Goal: Transaction & Acquisition: Obtain resource

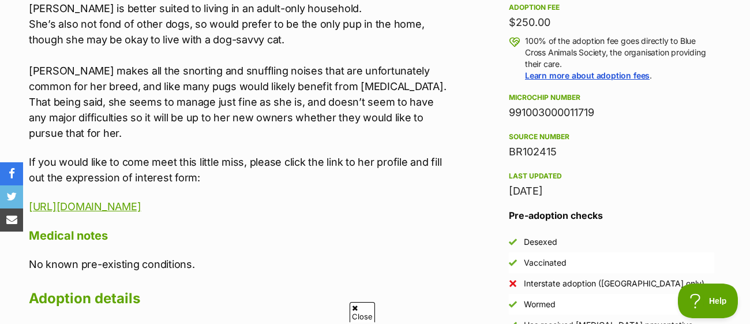
scroll to position [878, 0]
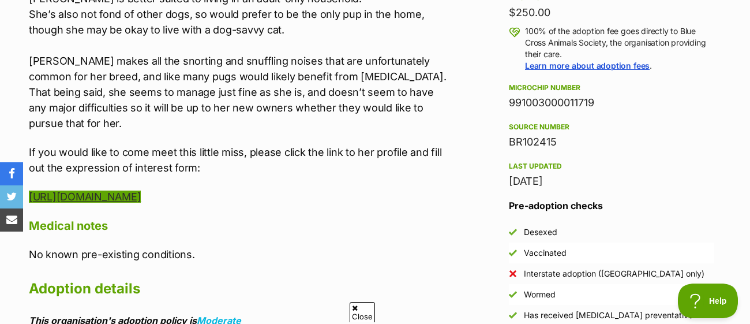
click at [141, 190] on link "https://bluecrossanimals.org.au/product/poppy/" at bounding box center [85, 196] width 112 height 12
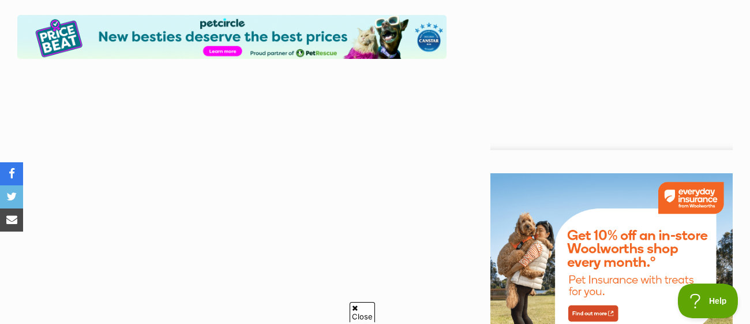
scroll to position [0, 0]
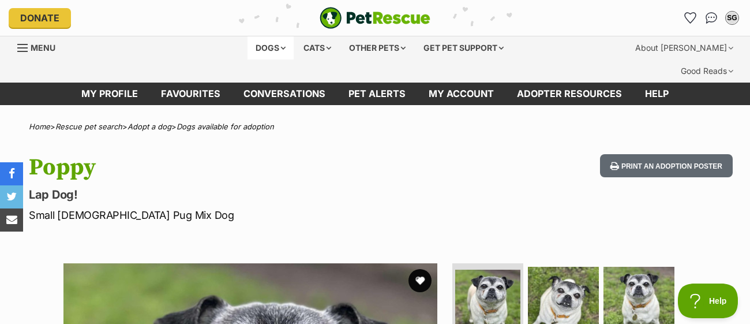
click at [253, 44] on div "Dogs" at bounding box center [271, 47] width 46 height 23
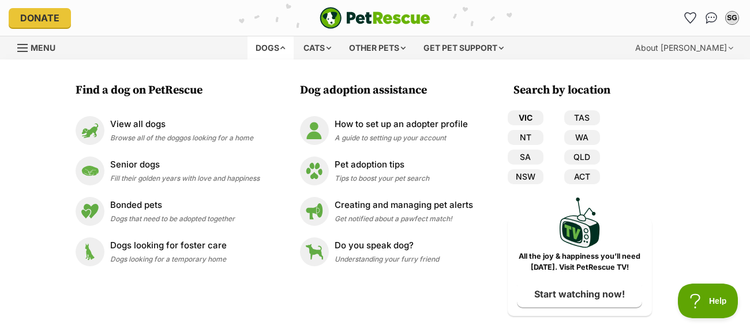
click at [529, 114] on link "VIC" at bounding box center [526, 117] width 36 height 15
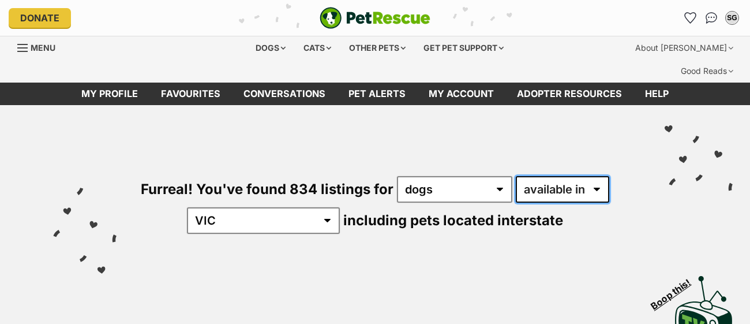
click at [558, 176] on select "available in located in" at bounding box center [562, 189] width 93 height 27
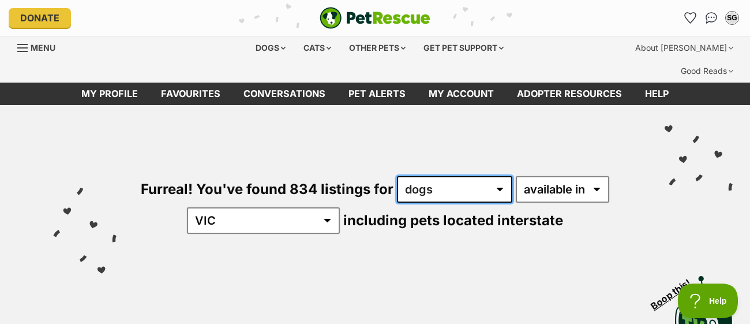
click at [480, 176] on select "any type of pet cats dogs other pets" at bounding box center [454, 189] width 115 height 27
click at [397, 176] on select "any type of pet cats dogs other pets" at bounding box center [454, 189] width 115 height 27
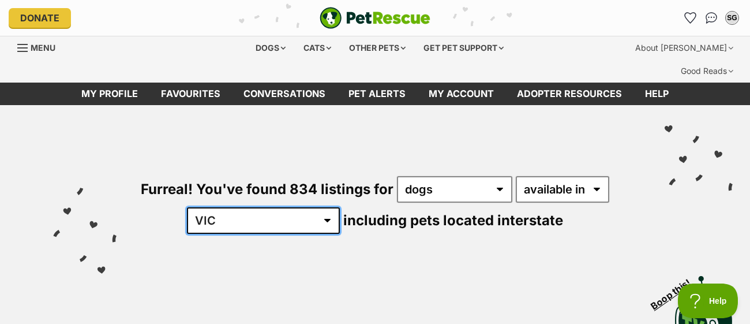
click at [290, 207] on select "Australia ACT NSW NT QLD SA TAS VIC WA" at bounding box center [263, 220] width 153 height 27
click at [223, 207] on select "Australia ACT NSW NT QLD SA TAS VIC WA" at bounding box center [263, 220] width 153 height 27
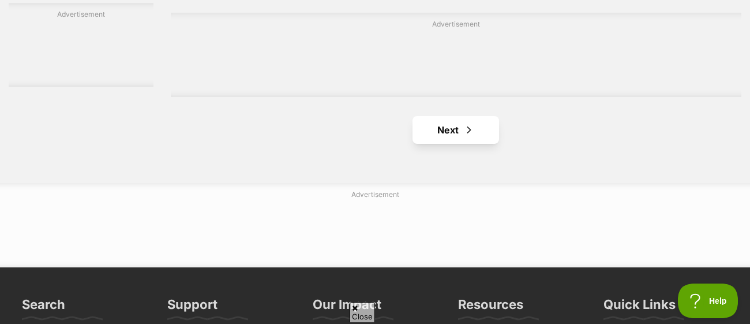
scroll to position [2798, 0]
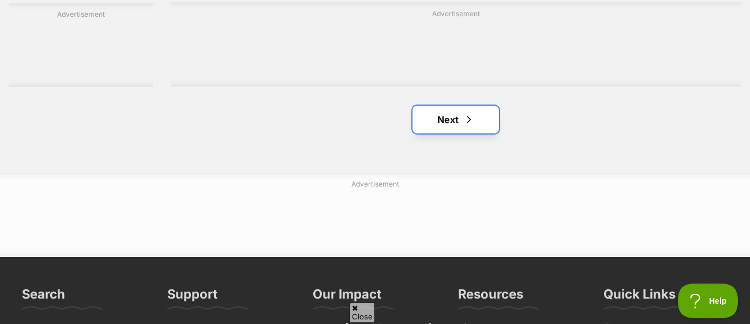
click at [445, 108] on link "Next" at bounding box center [456, 120] width 87 height 28
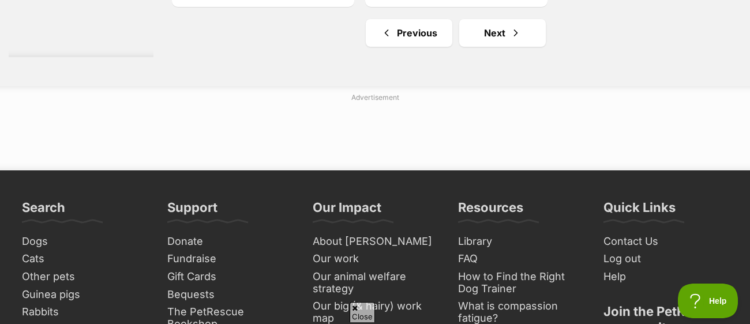
scroll to position [2897, 0]
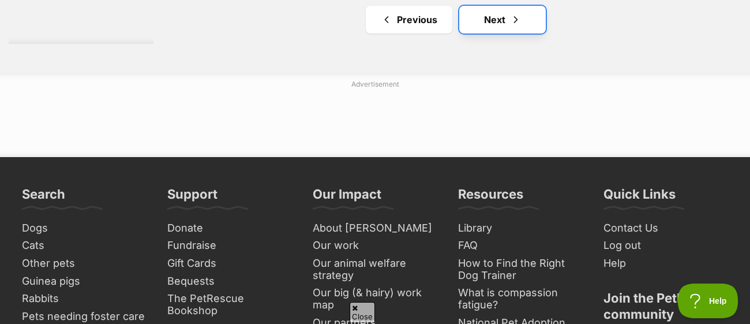
click at [482, 14] on link "Next" at bounding box center [502, 20] width 87 height 28
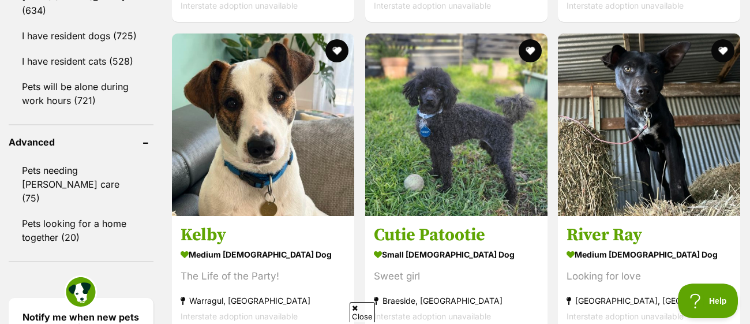
scroll to position [1513, 0]
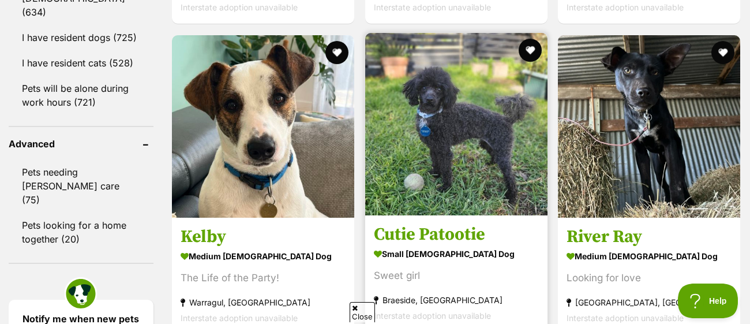
click at [457, 74] on img at bounding box center [456, 124] width 182 height 182
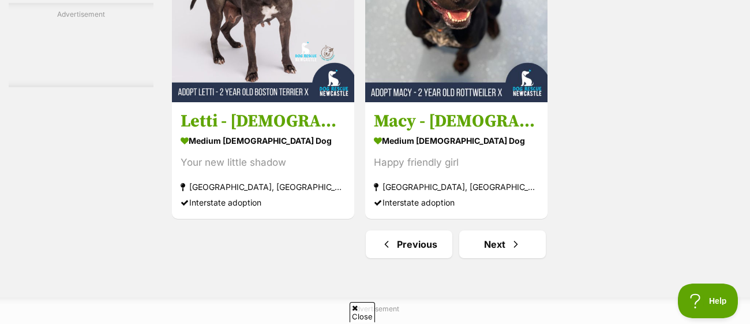
scroll to position [2784, 0]
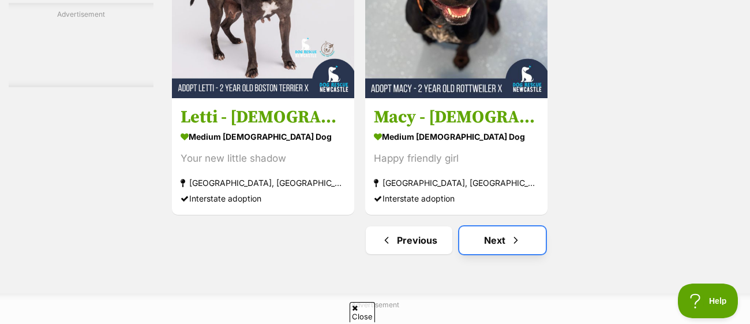
click at [510, 233] on span "Next page" at bounding box center [516, 240] width 12 height 14
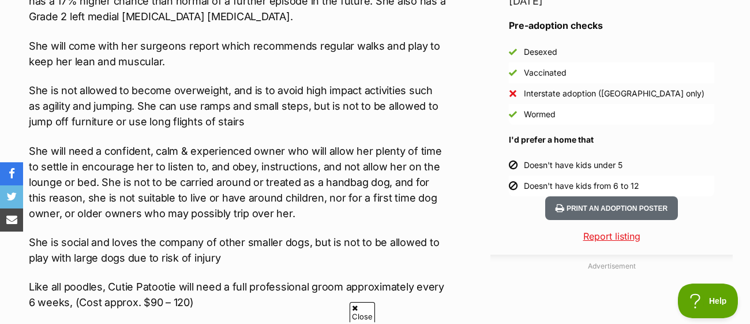
scroll to position [1059, 0]
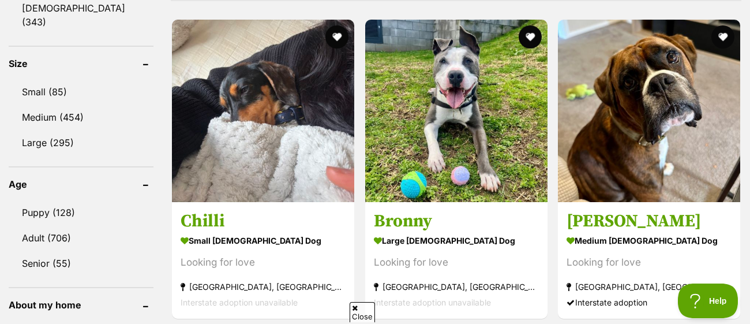
scroll to position [1112, 0]
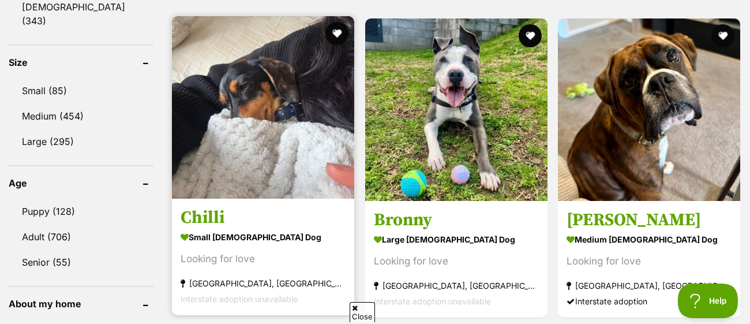
click at [196, 207] on h3 "Chilli" at bounding box center [263, 218] width 165 height 22
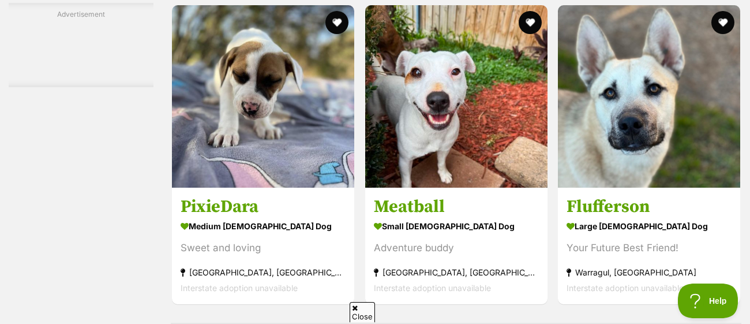
scroll to position [2198, 0]
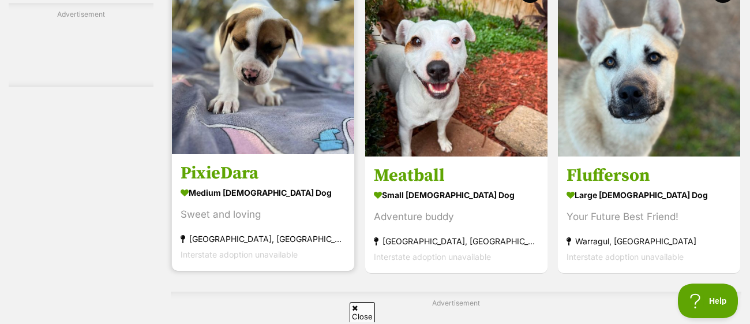
click at [227, 162] on h3 "PixieDara" at bounding box center [263, 173] width 165 height 22
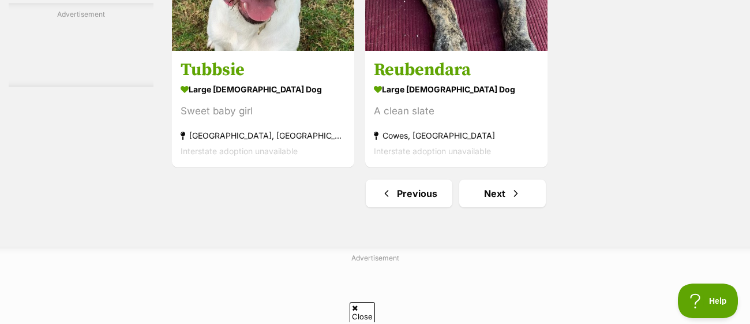
scroll to position [2727, 0]
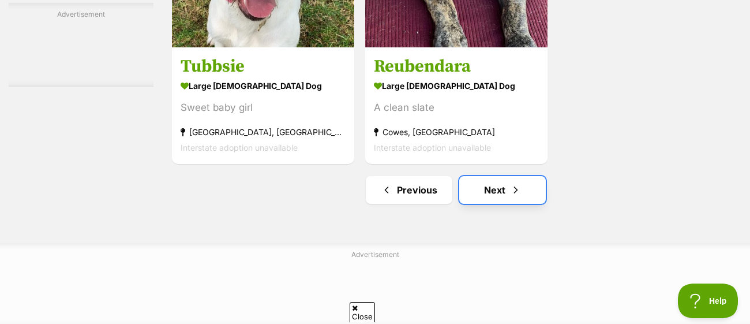
click at [482, 176] on link "Next" at bounding box center [502, 190] width 87 height 28
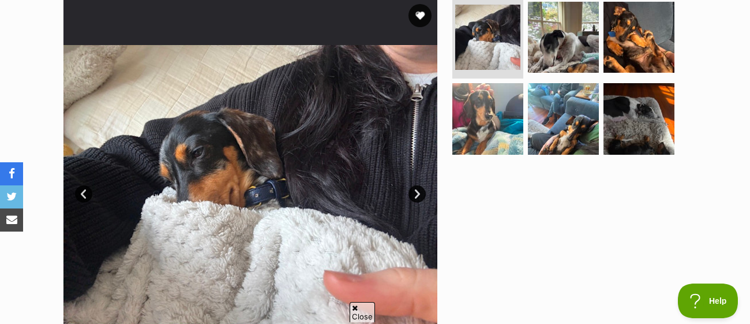
scroll to position [269, 0]
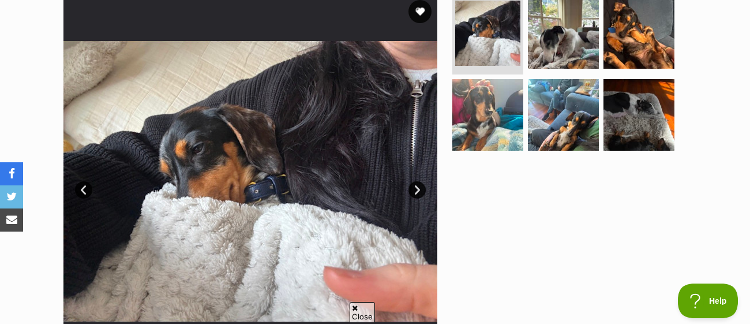
click at [414, 181] on link "Next" at bounding box center [416, 189] width 17 height 17
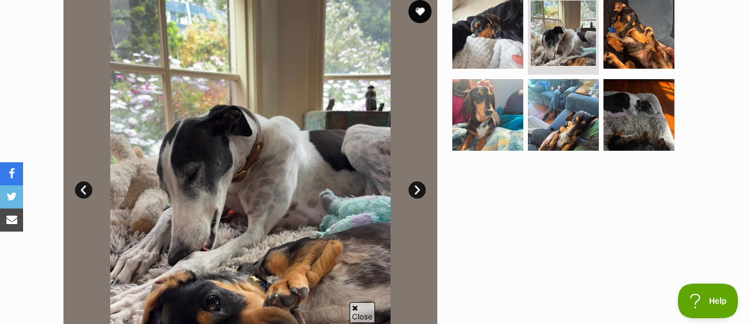
click at [414, 181] on link "Next" at bounding box center [416, 189] width 17 height 17
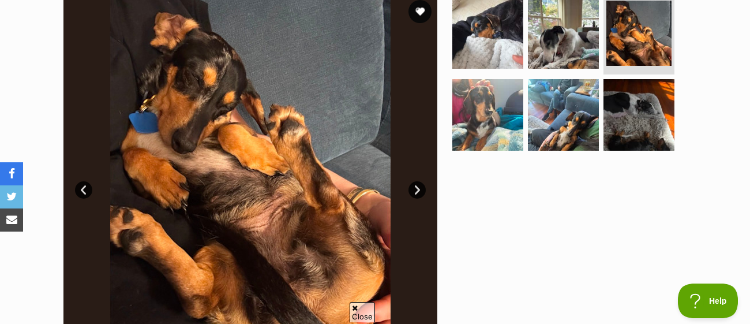
click at [414, 181] on link "Next" at bounding box center [416, 189] width 17 height 17
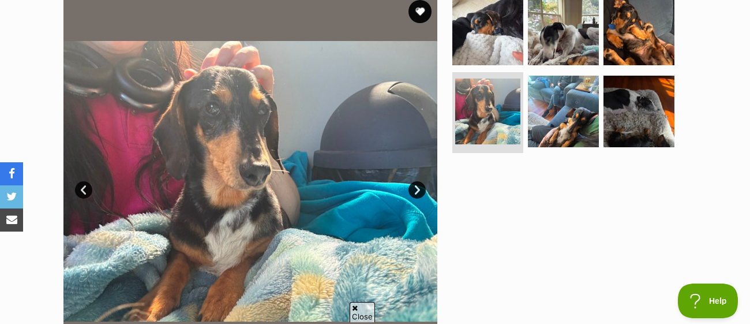
click at [414, 181] on link "Next" at bounding box center [416, 189] width 17 height 17
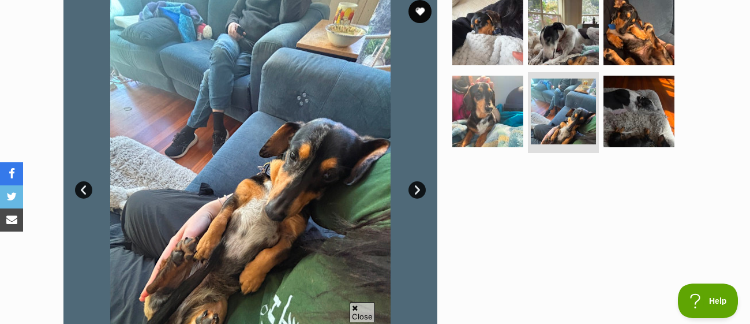
click at [414, 181] on link "Next" at bounding box center [416, 189] width 17 height 17
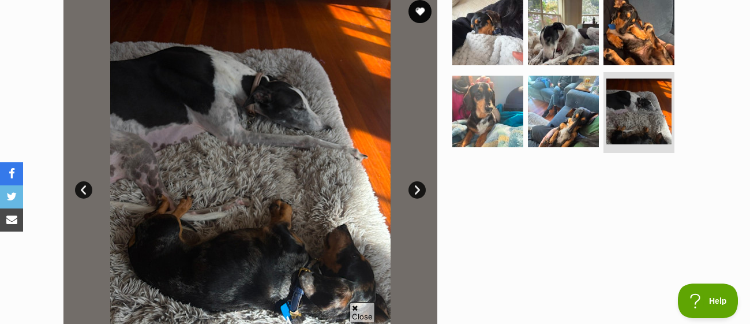
scroll to position [0, 0]
click at [414, 181] on link "Next" at bounding box center [416, 189] width 17 height 17
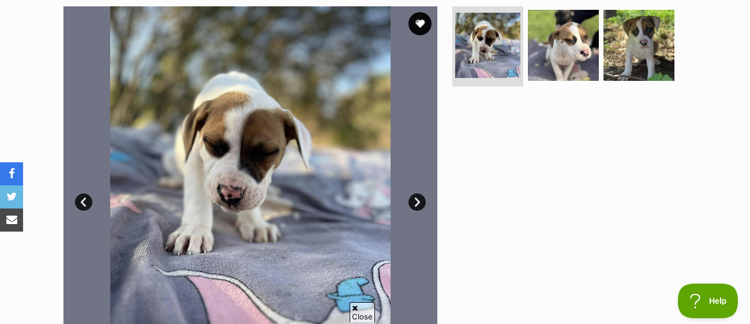
scroll to position [238, 0]
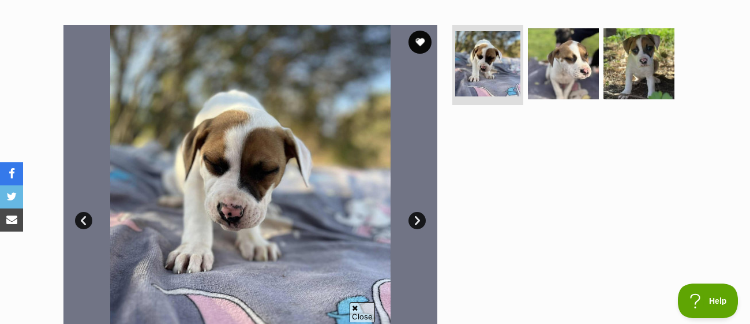
click at [418, 212] on link "Next" at bounding box center [416, 220] width 17 height 17
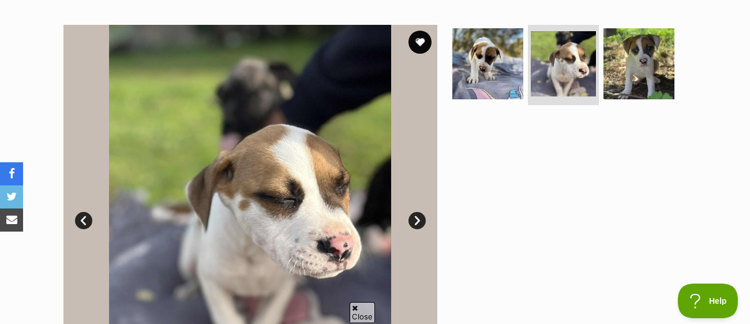
click at [418, 212] on link "Next" at bounding box center [416, 220] width 17 height 17
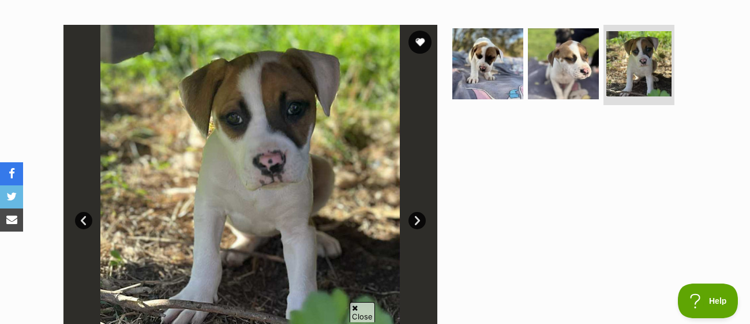
scroll to position [0, 0]
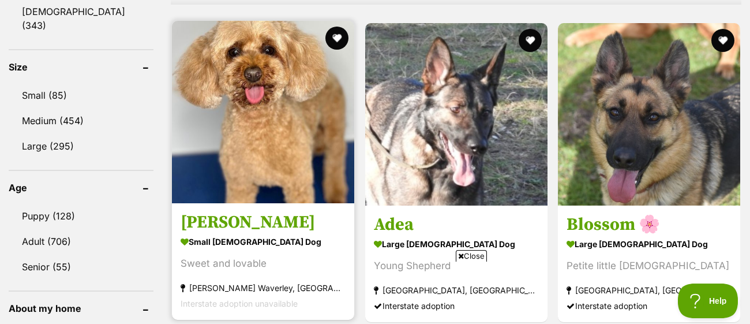
scroll to position [1101, 0]
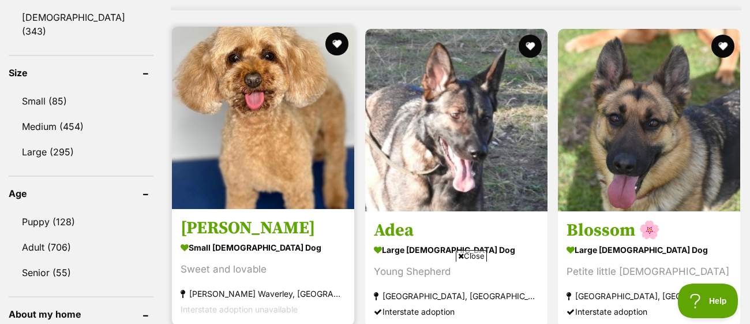
click at [203, 217] on h3 "[PERSON_NAME]" at bounding box center [263, 228] width 165 height 22
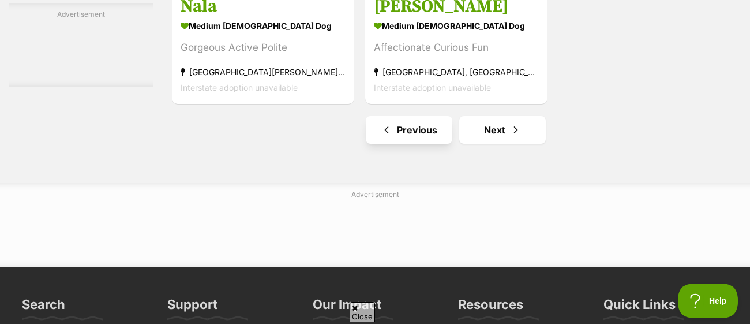
scroll to position [2788, 0]
click at [494, 115] on link "Next" at bounding box center [502, 129] width 87 height 28
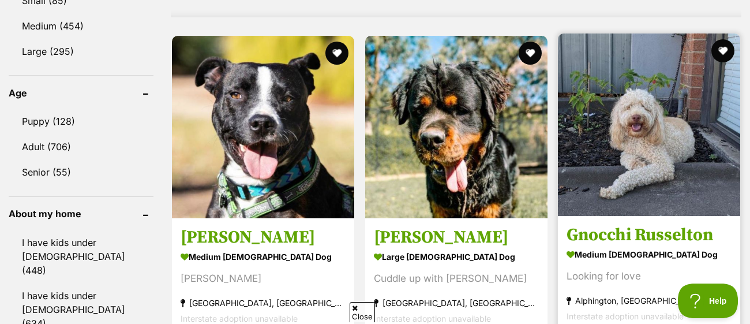
scroll to position [1205, 0]
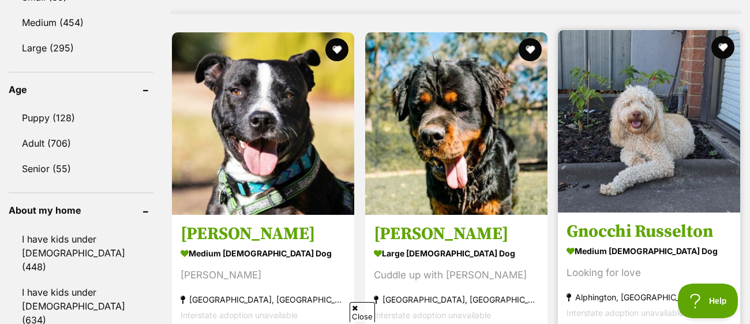
click at [642, 221] on h3 "Gnocchi Russelton" at bounding box center [649, 232] width 165 height 22
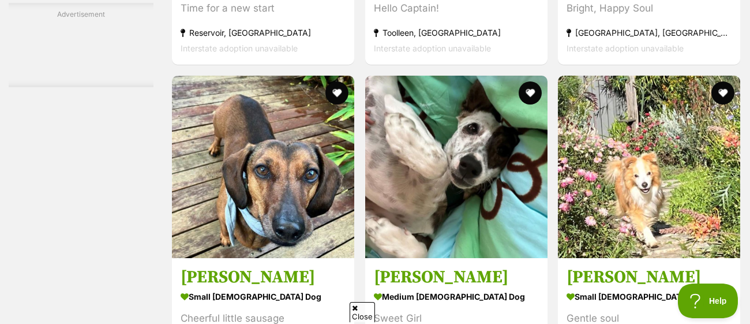
scroll to position [2205, 0]
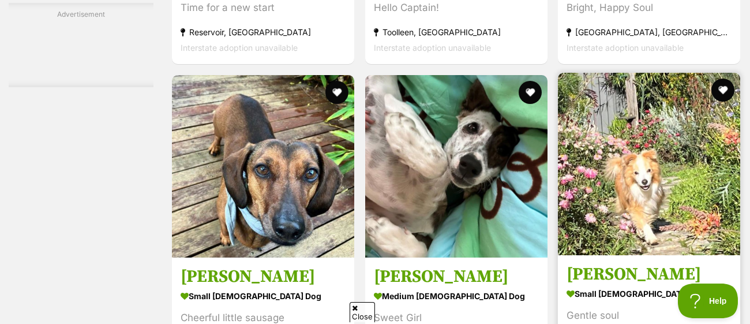
click at [610, 263] on h3 "Max Quinnell" at bounding box center [649, 274] width 165 height 22
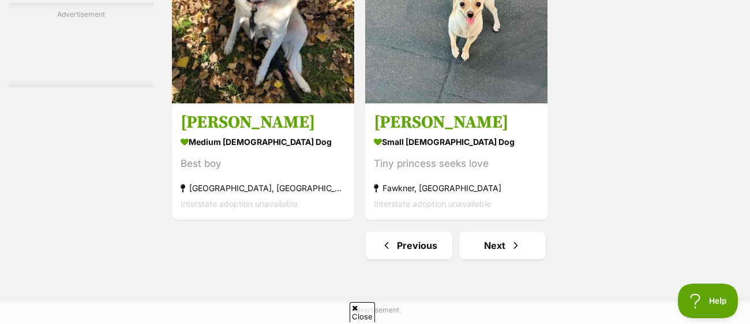
scroll to position [2780, 0]
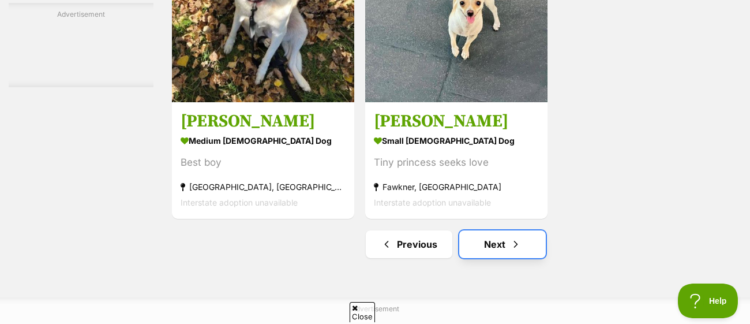
click at [494, 230] on link "Next" at bounding box center [502, 244] width 87 height 28
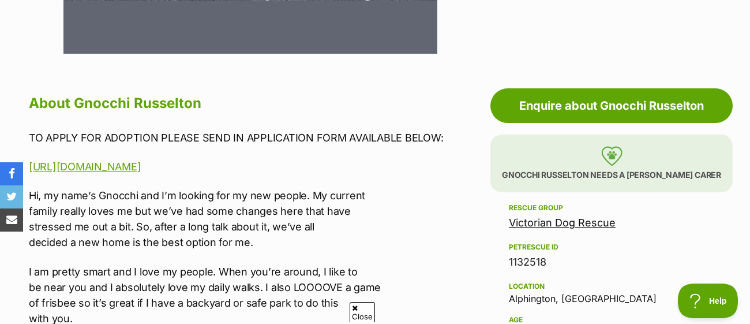
scroll to position [588, 0]
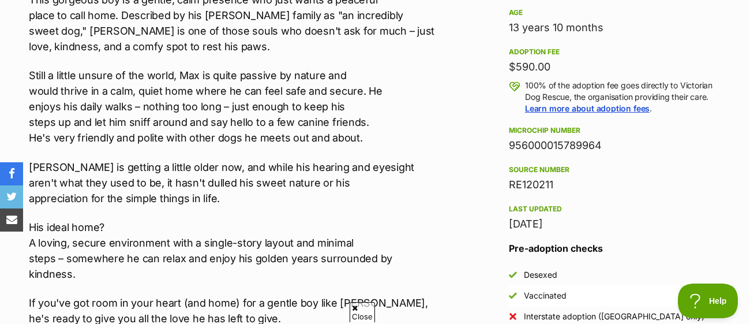
scroll to position [823, 0]
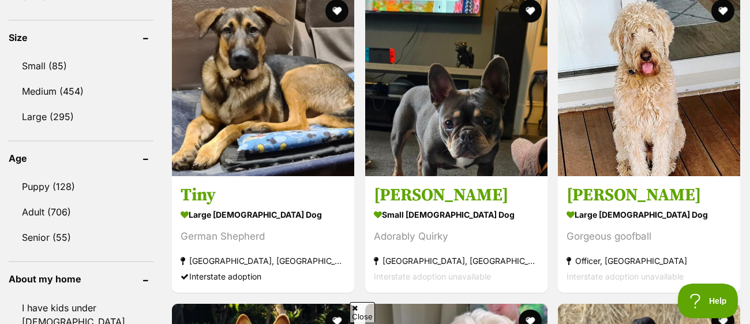
scroll to position [1156, 0]
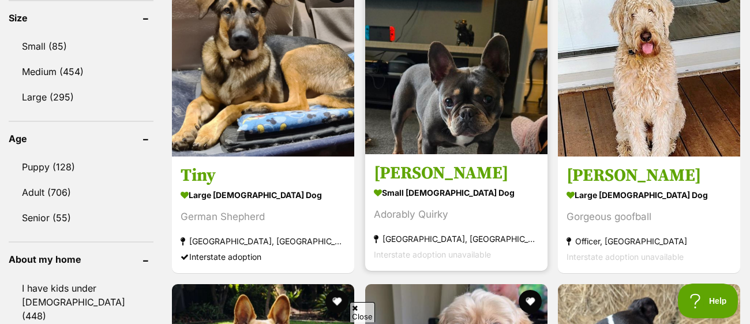
click at [425, 162] on h3 "[PERSON_NAME]" at bounding box center [456, 173] width 165 height 22
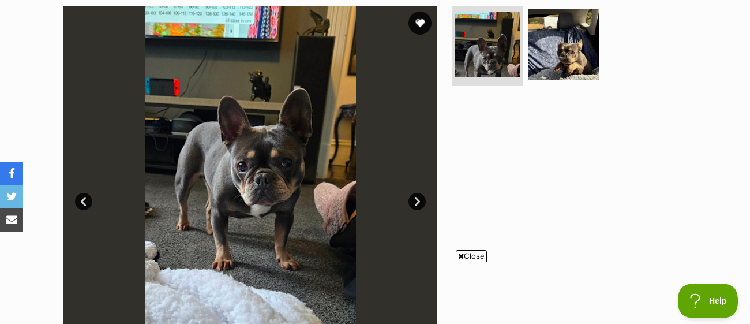
scroll to position [291, 0]
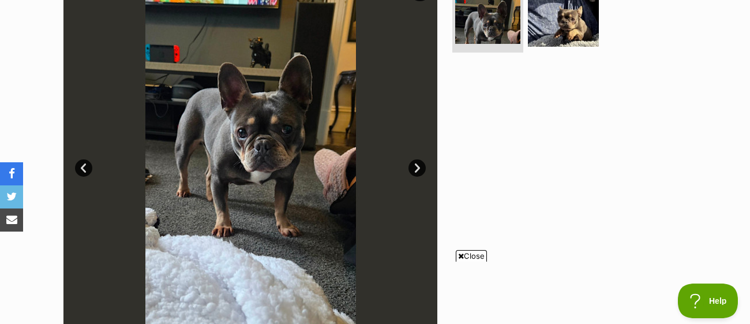
click at [418, 159] on link "Next" at bounding box center [416, 167] width 17 height 17
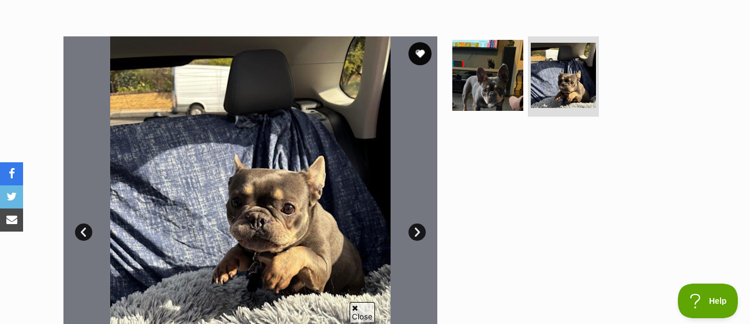
scroll to position [229, 0]
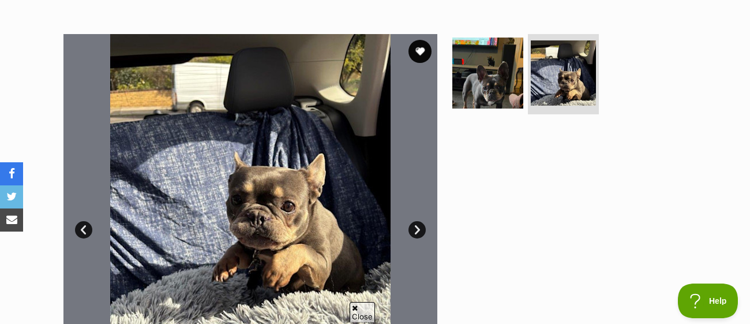
click at [414, 221] on link "Next" at bounding box center [416, 229] width 17 height 17
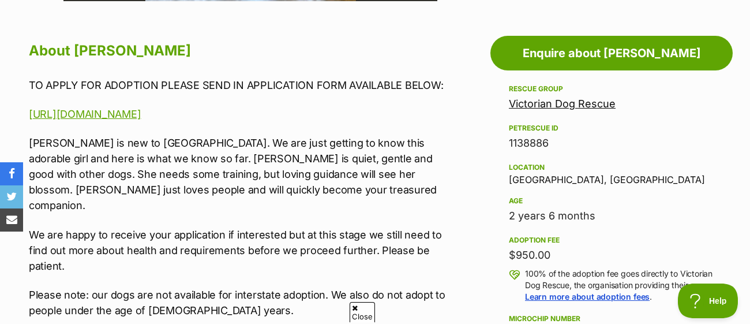
scroll to position [640, 0]
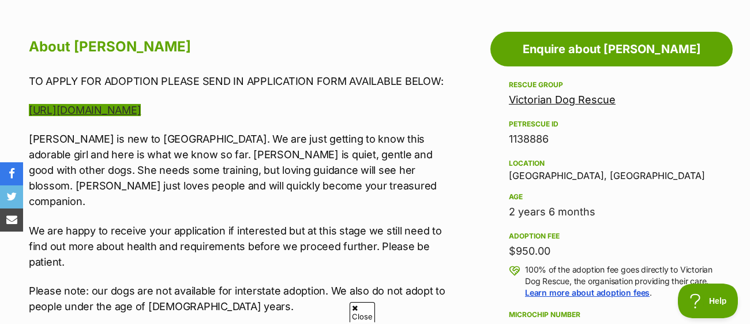
click at [141, 104] on link "[URL][DOMAIN_NAME]" at bounding box center [85, 110] width 112 height 12
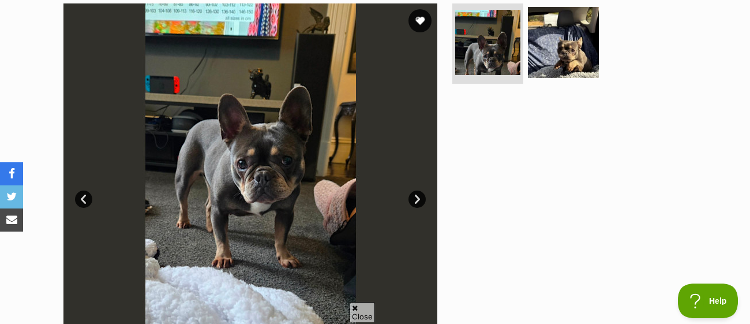
scroll to position [0, 0]
